Goal: Transaction & Acquisition: Book appointment/travel/reservation

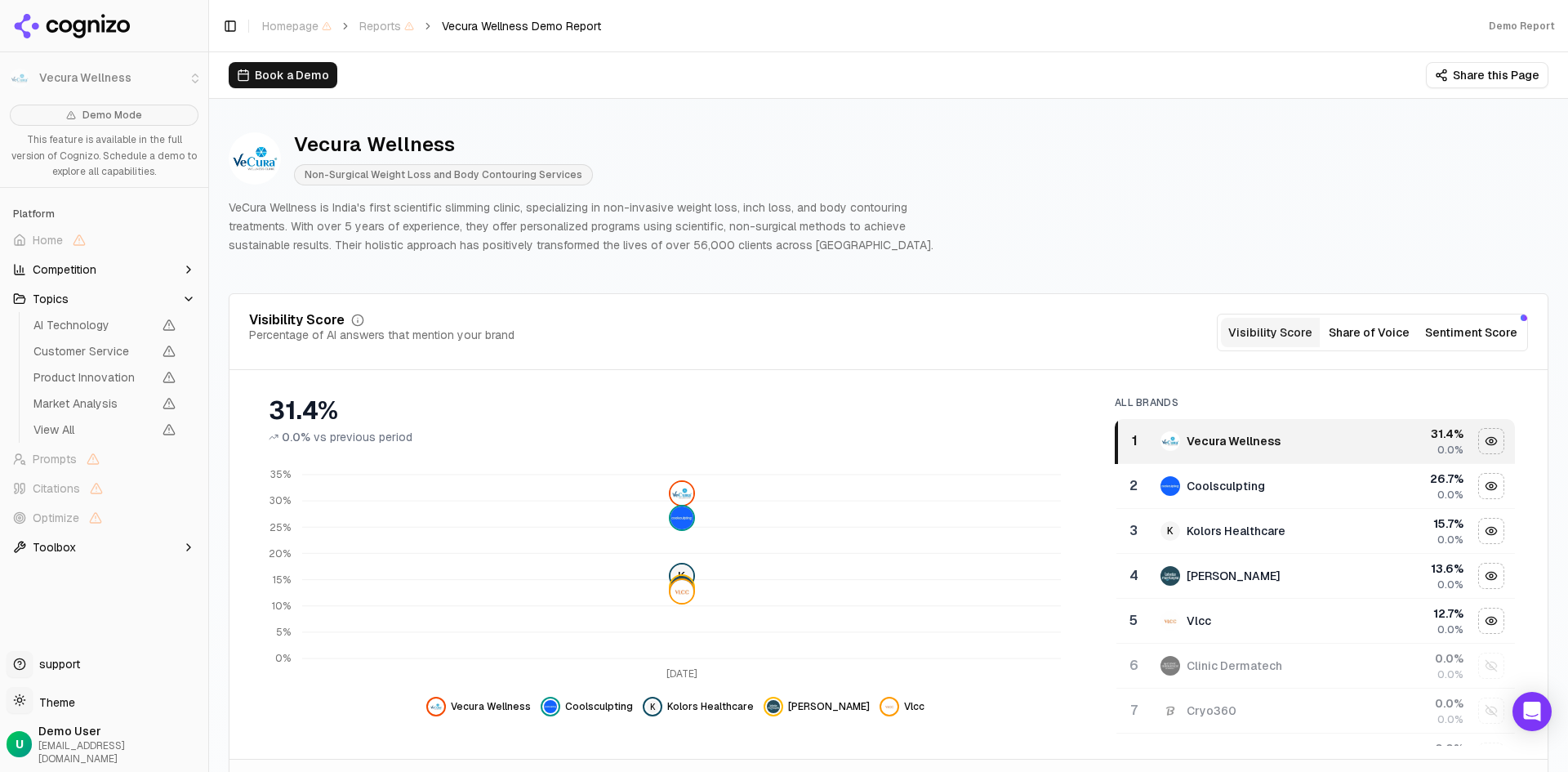
scroll to position [1225, 0]
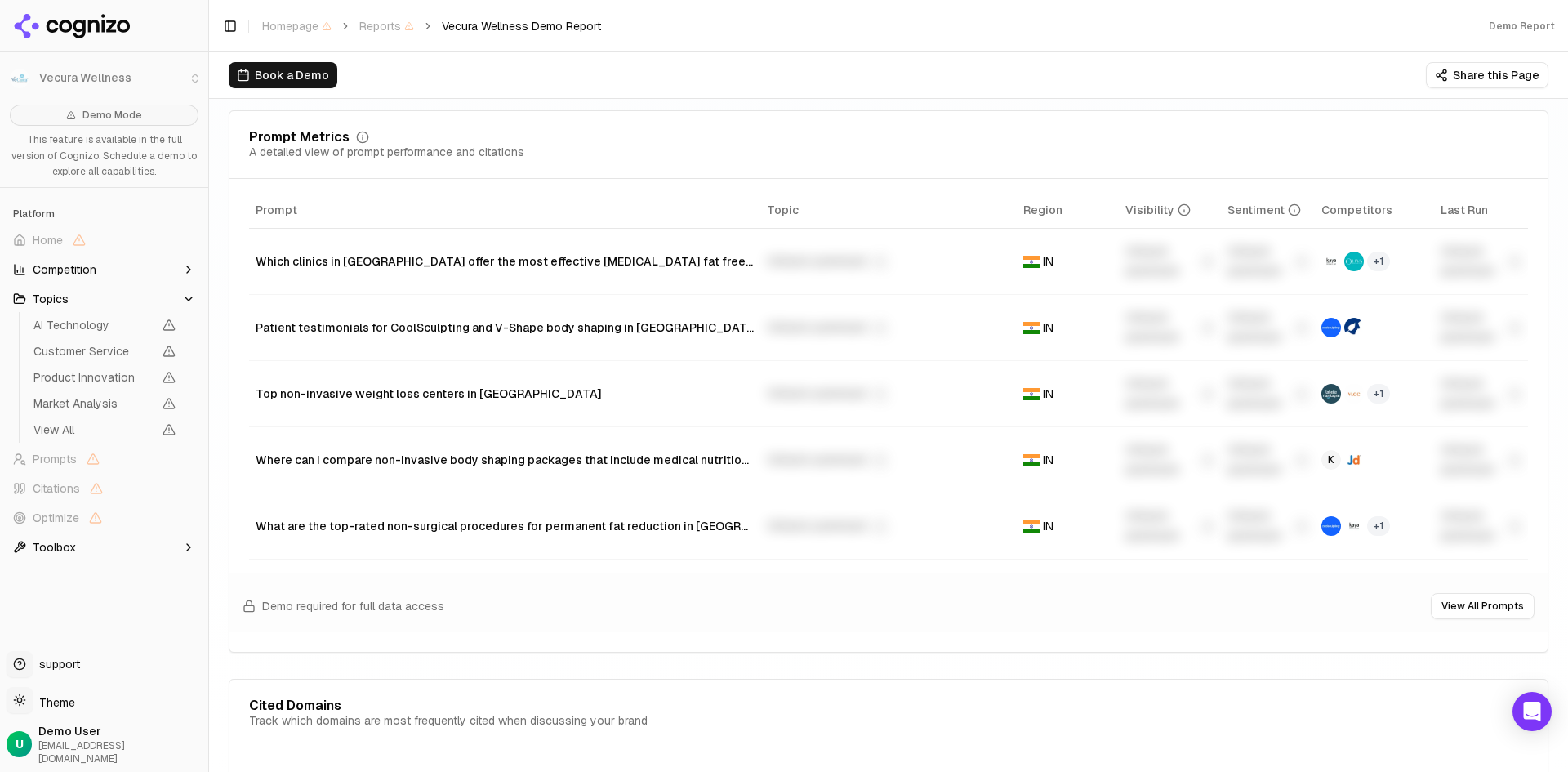
click at [1161, 458] on div "Unlock premium" at bounding box center [1169, 460] width 89 height 40
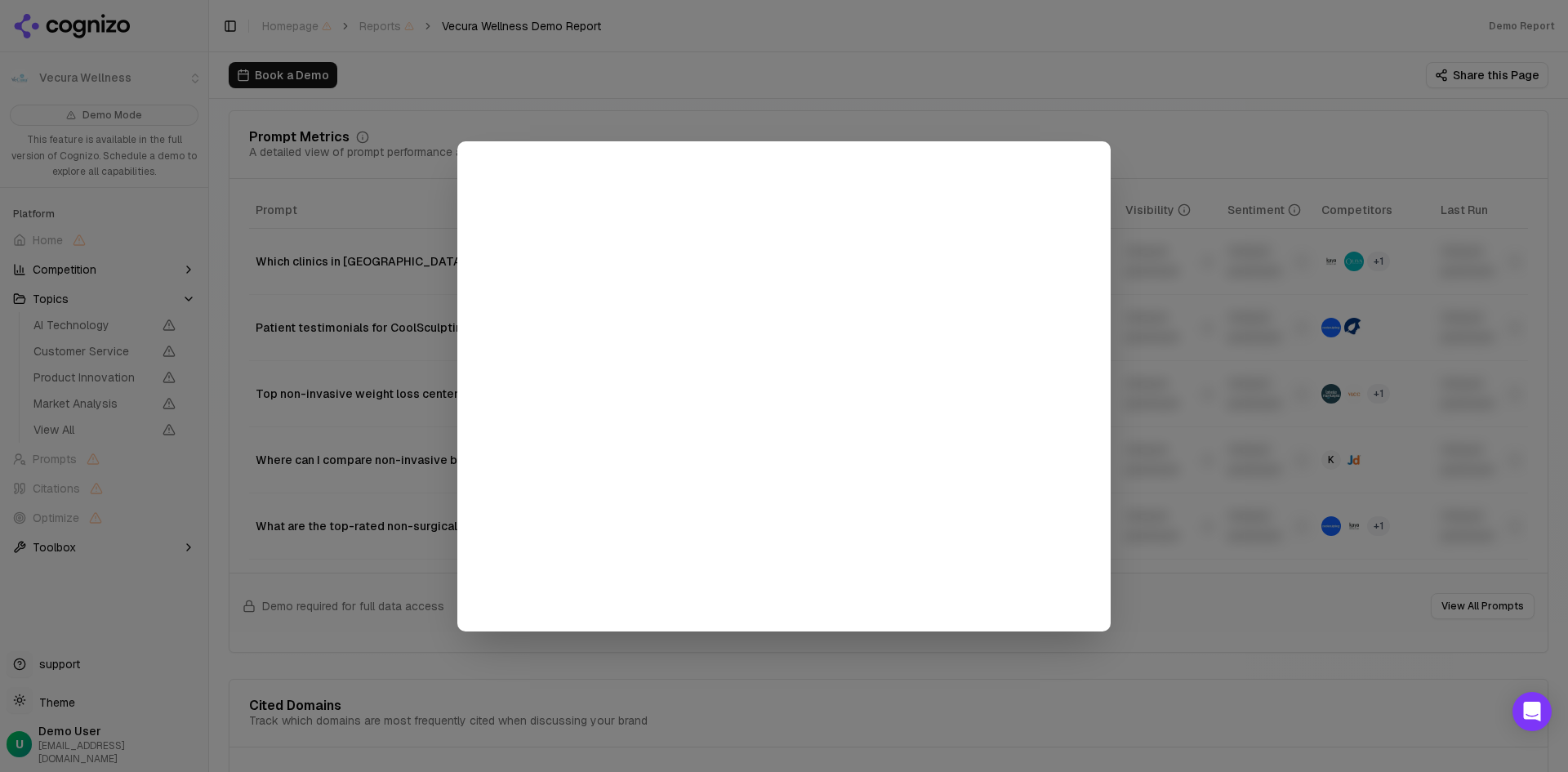
click at [977, 694] on div at bounding box center [784, 386] width 1568 height 772
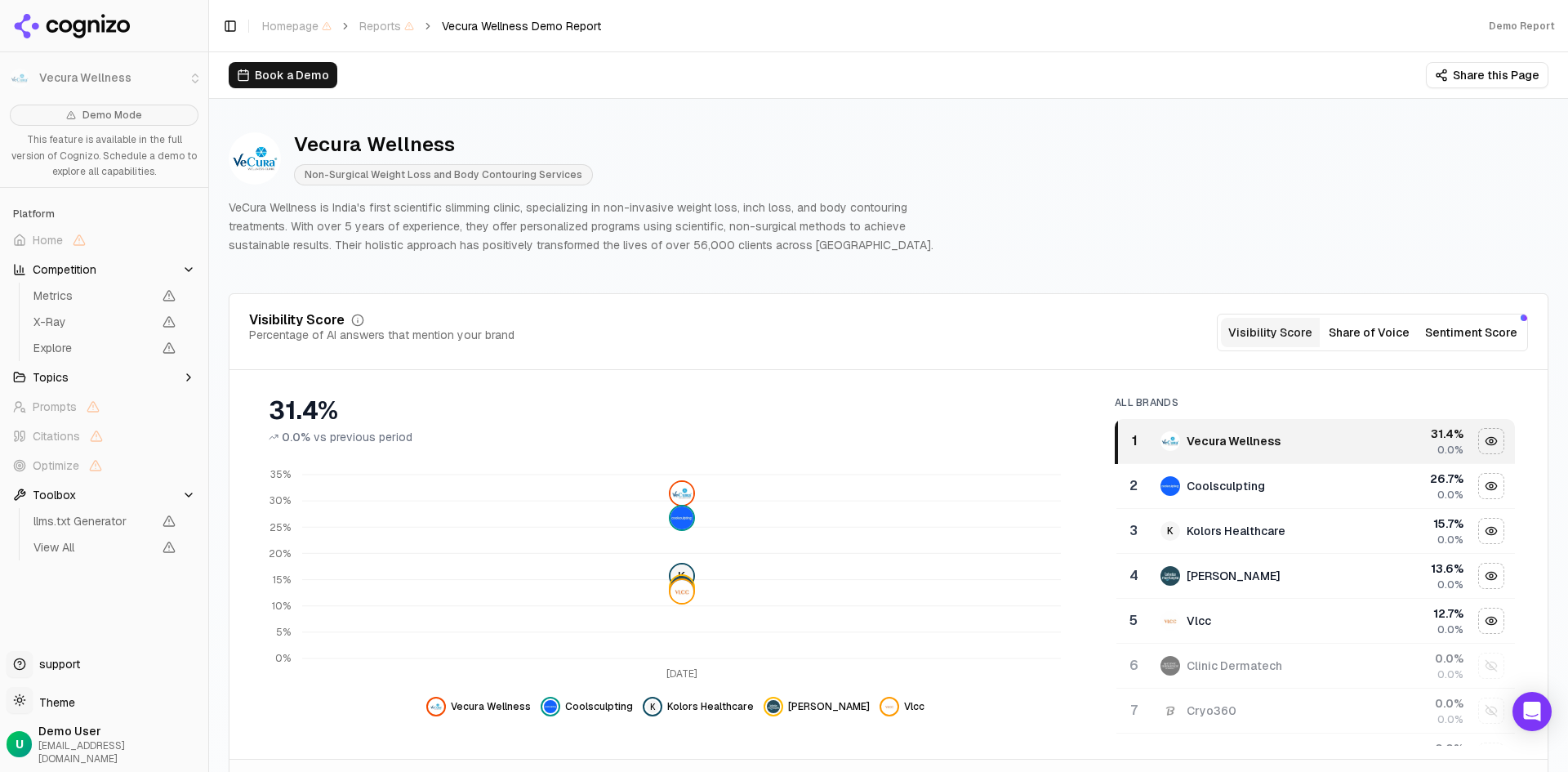
click at [1470, 335] on button "Sentiment Score" at bounding box center [1471, 331] width 105 height 29
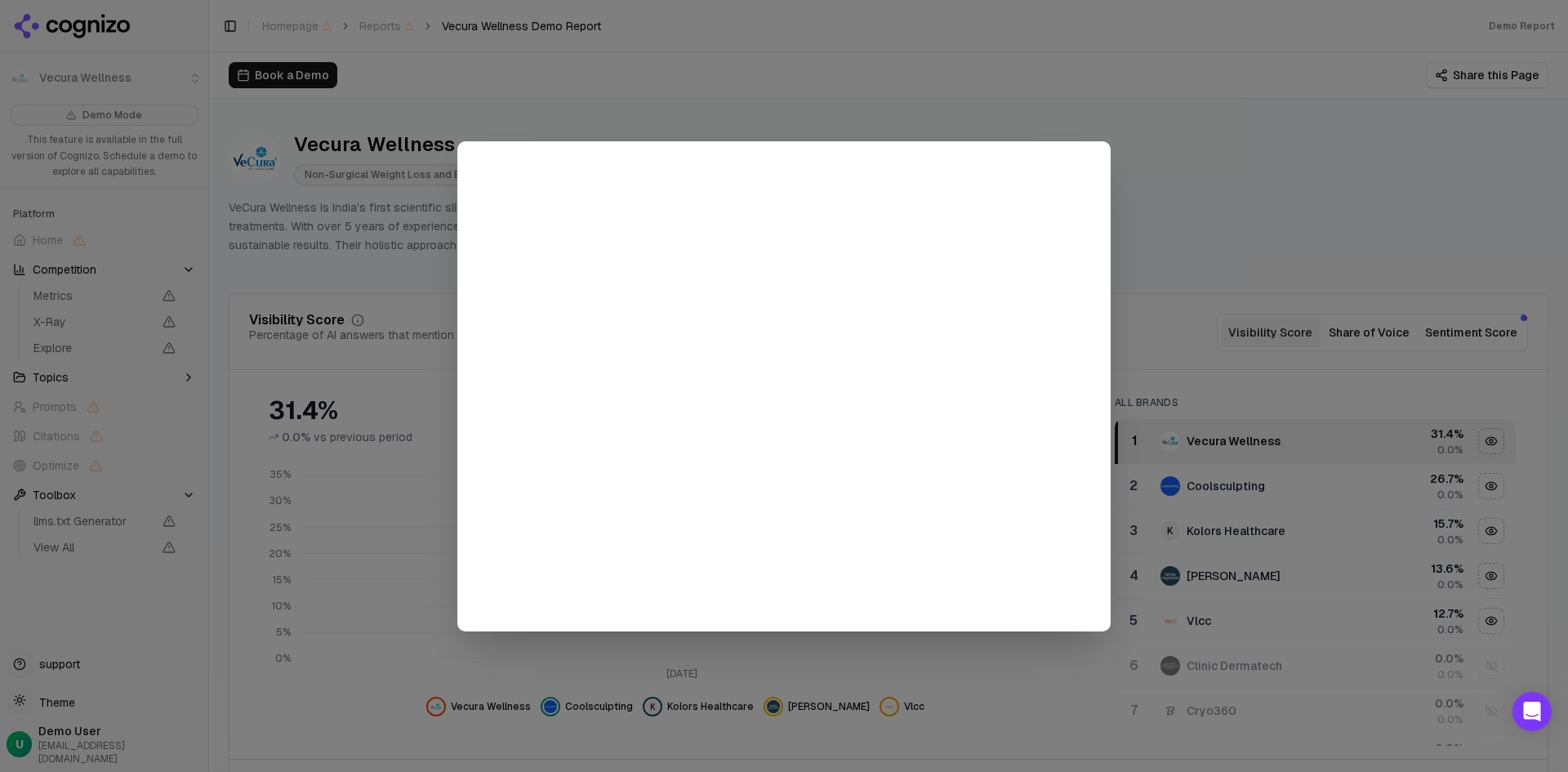
click at [817, 44] on div at bounding box center [784, 386] width 1568 height 772
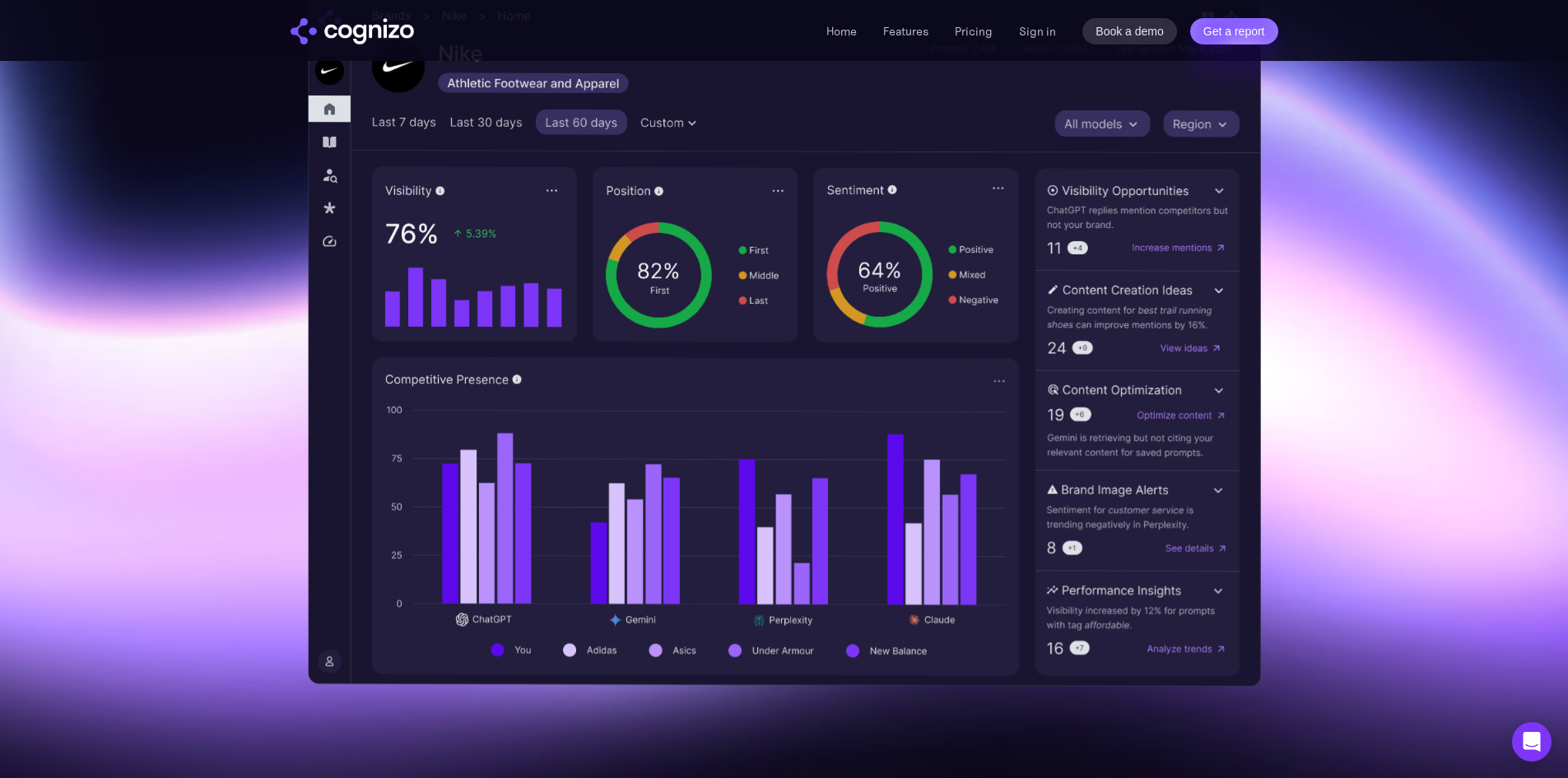
scroll to position [494, 0]
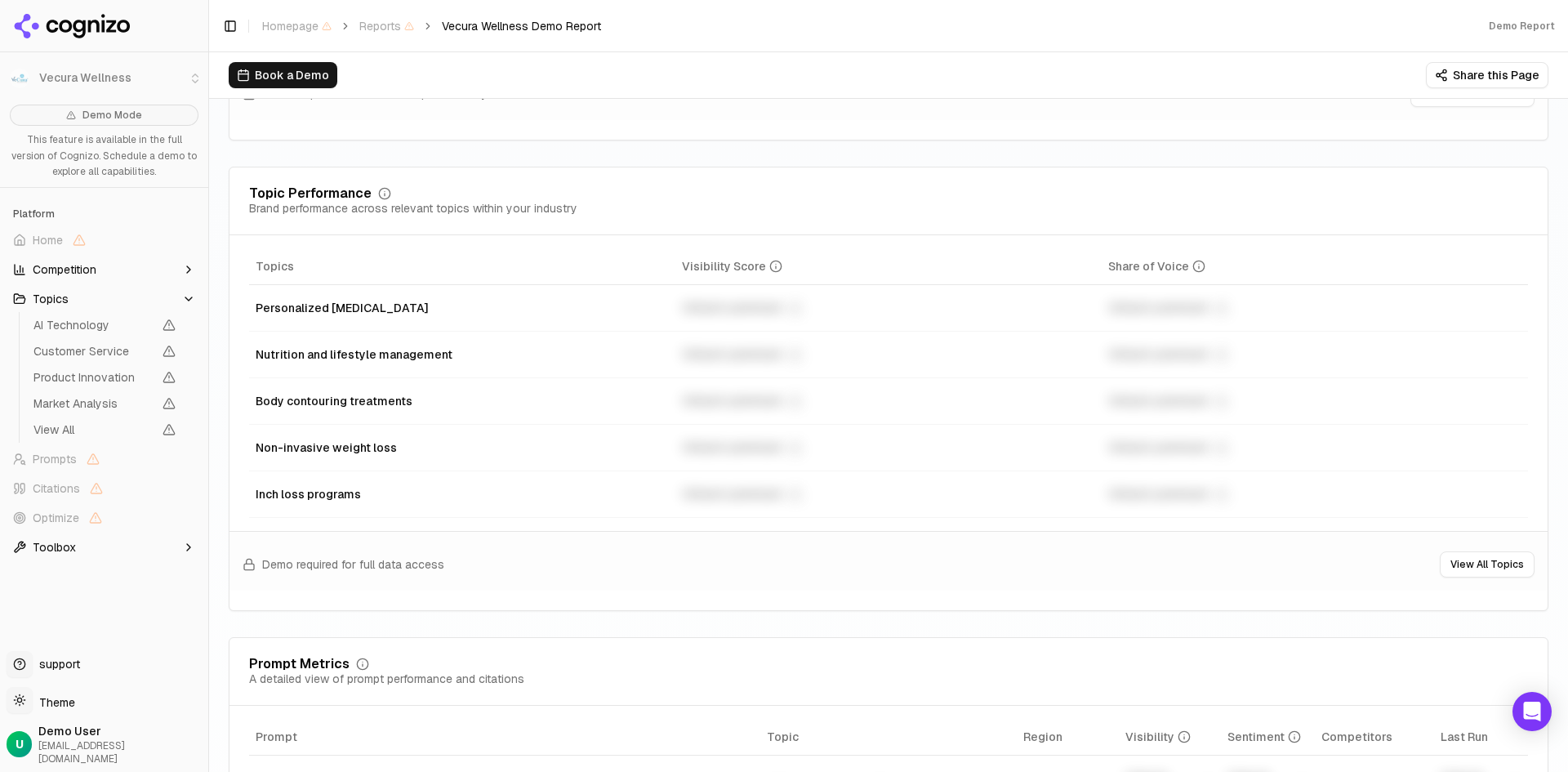
scroll to position [817, 0]
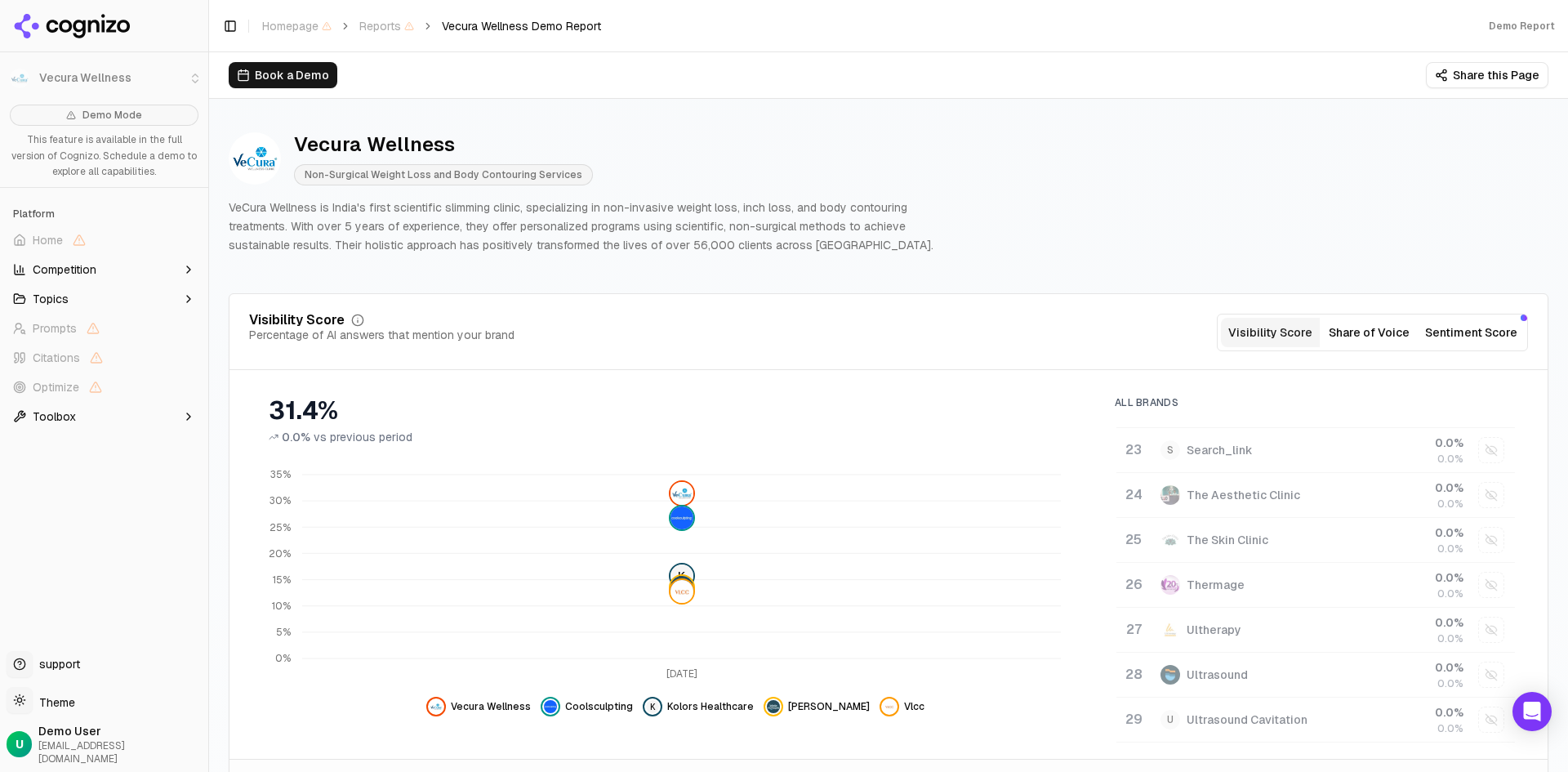
scroll to position [980, 0]
click at [287, 78] on button "Book a Demo" at bounding box center [282, 75] width 108 height 26
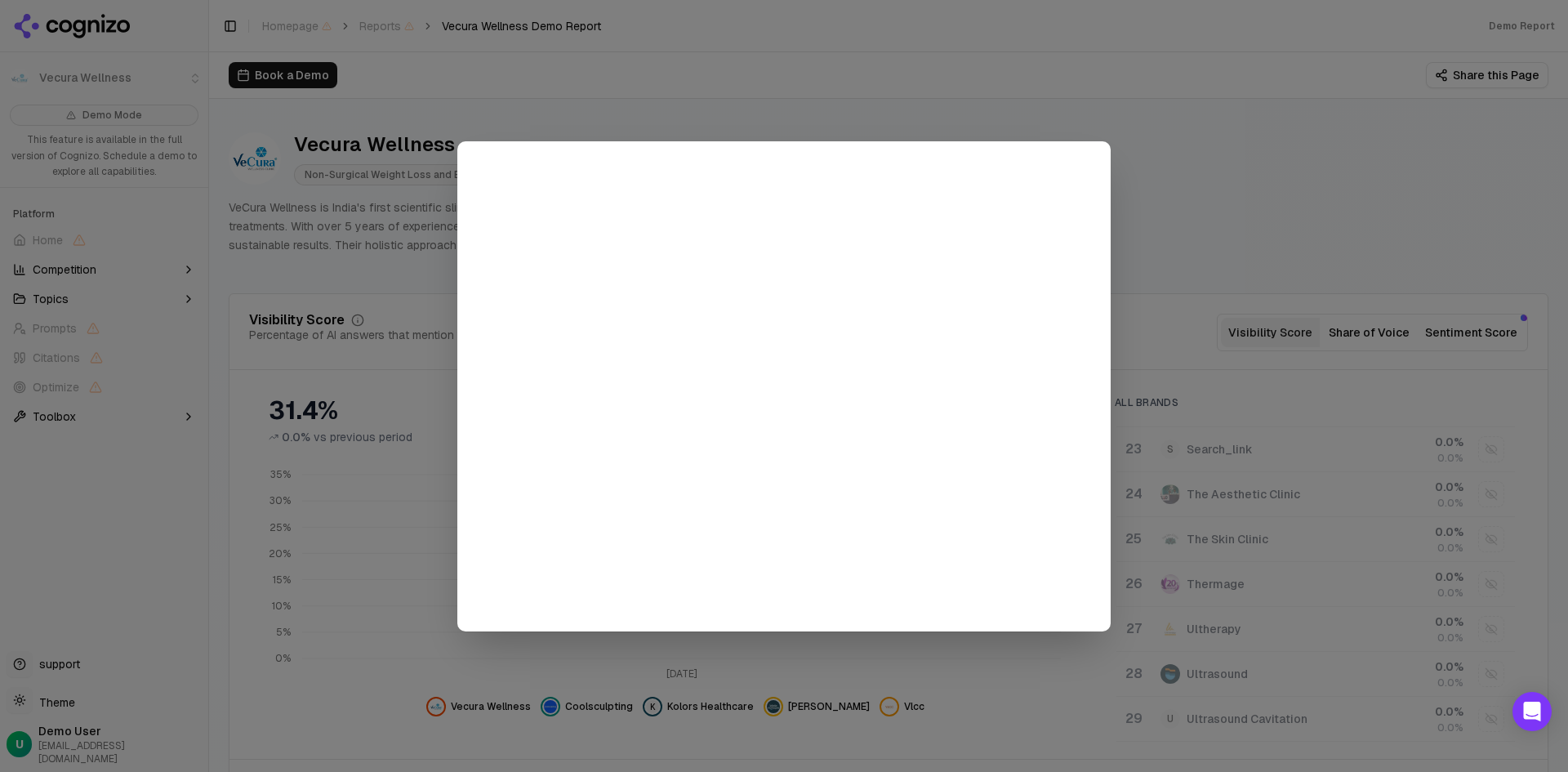
click at [749, 118] on div at bounding box center [784, 386] width 1568 height 772
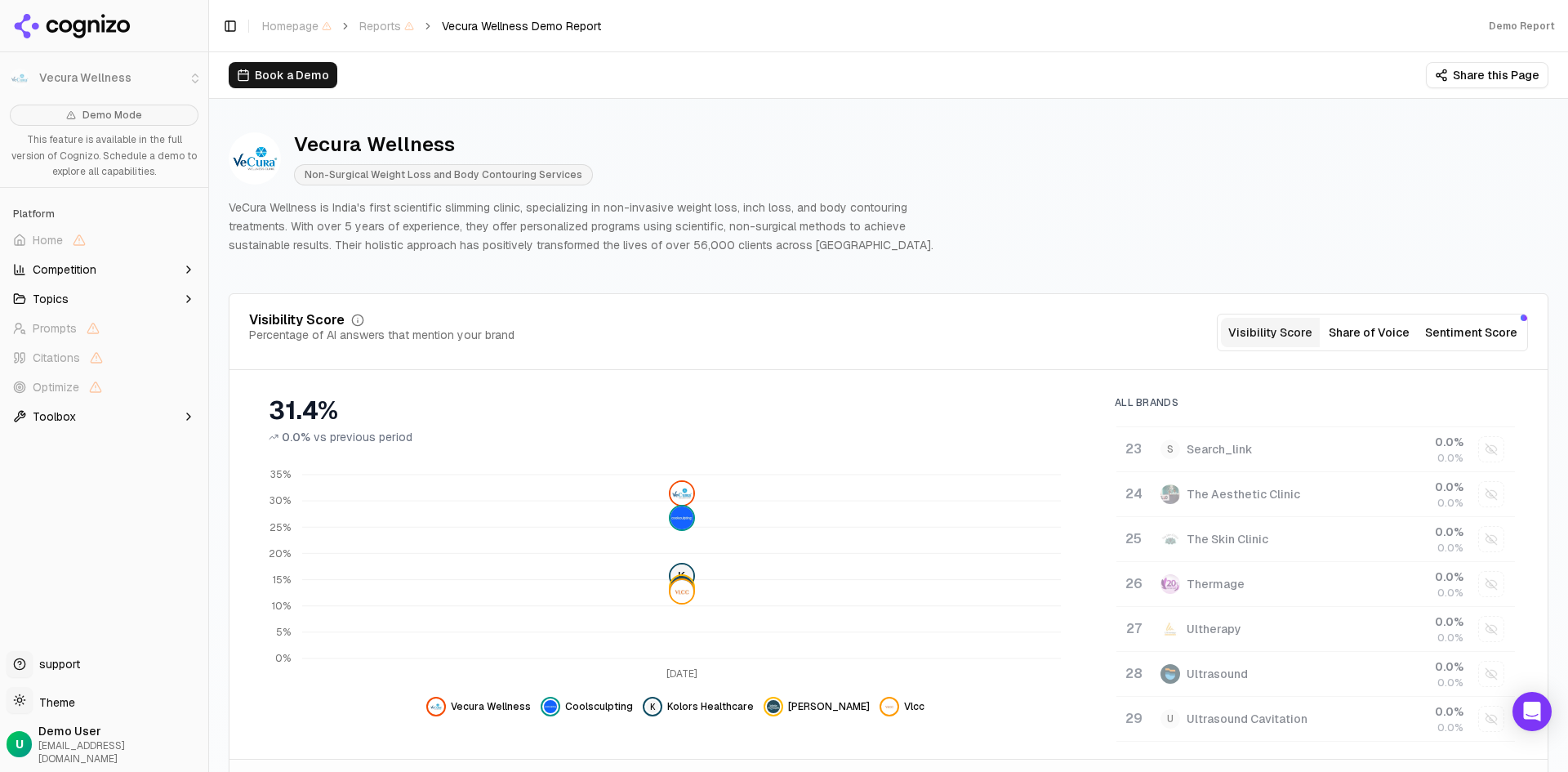
click at [699, 706] on span "Kolors Healthcare" at bounding box center [711, 706] width 87 height 13
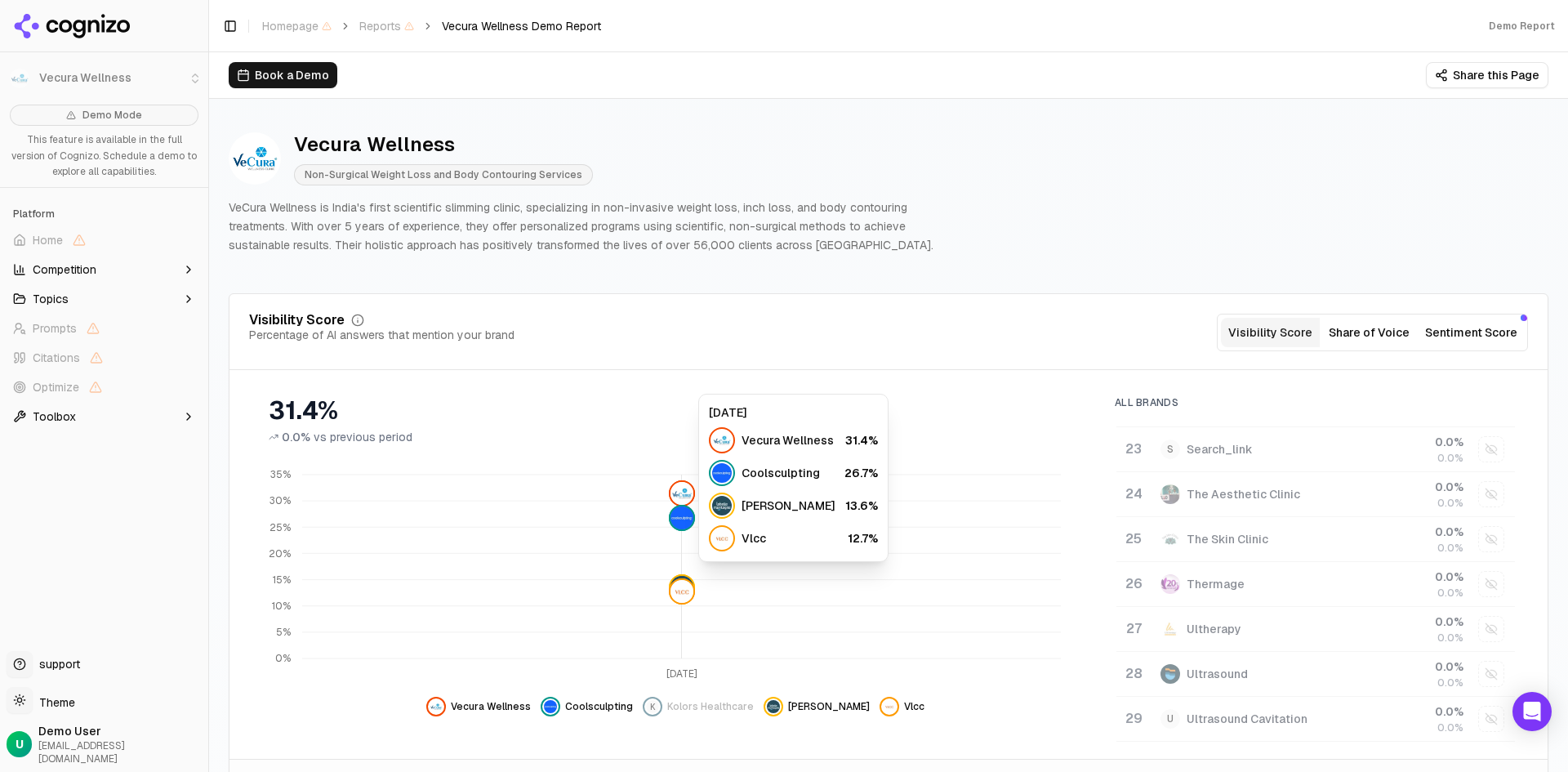
scroll to position [409, 0]
